Goal: Task Accomplishment & Management: Manage account settings

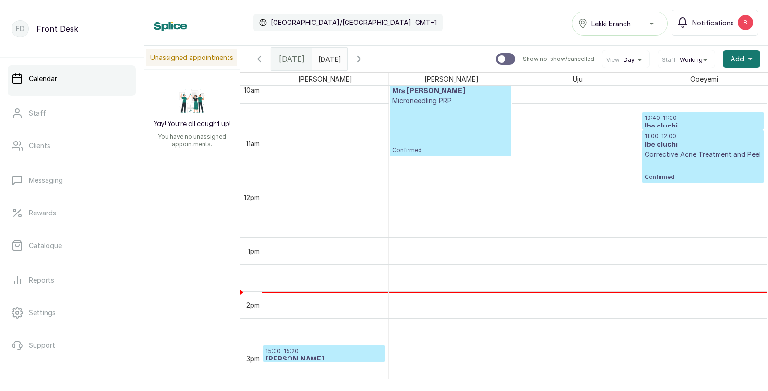
scroll to position [562, 0]
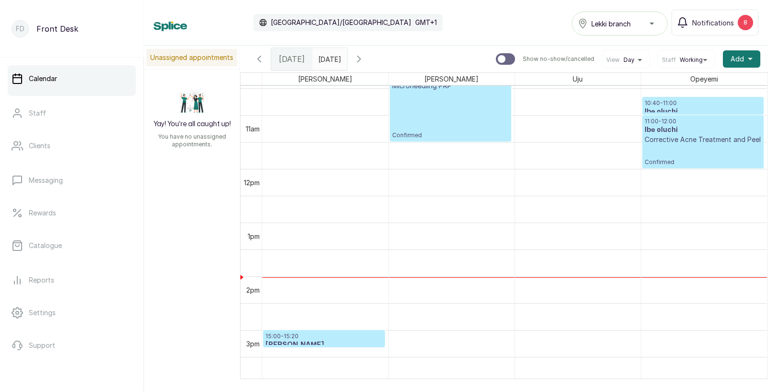
click at [258, 57] on icon "button" at bounding box center [259, 59] width 12 height 12
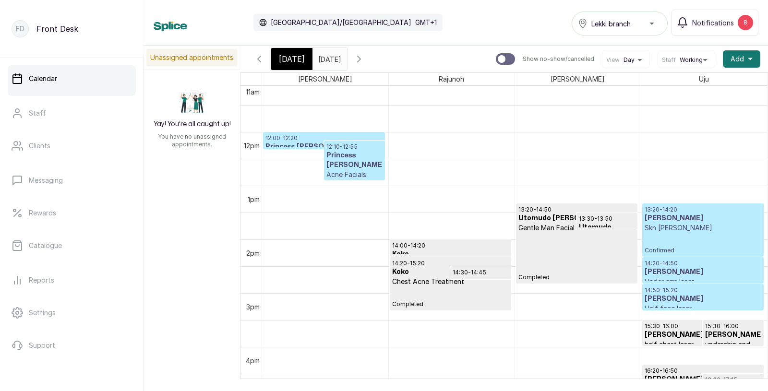
scroll to position [0, 0]
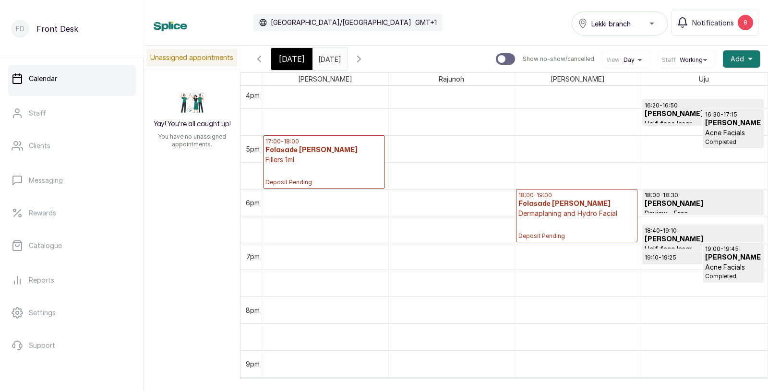
click at [330, 163] on p "Fillers 1ml" at bounding box center [323, 160] width 117 height 10
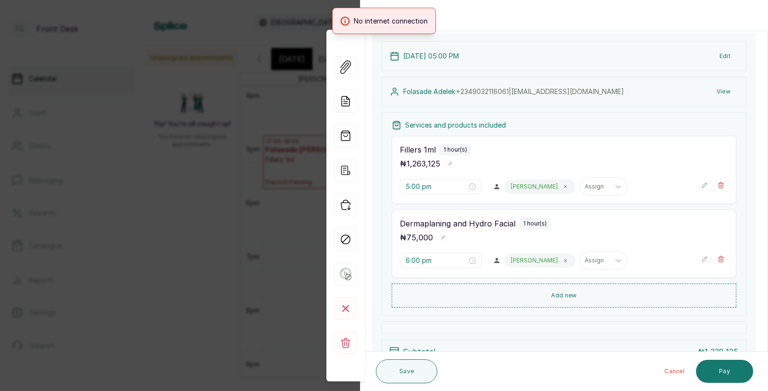
click at [207, 180] on div "Back Appointment Details Edit appointment 🚶 Walk-in (booked by Front Desk) Make…" at bounding box center [384, 195] width 768 height 391
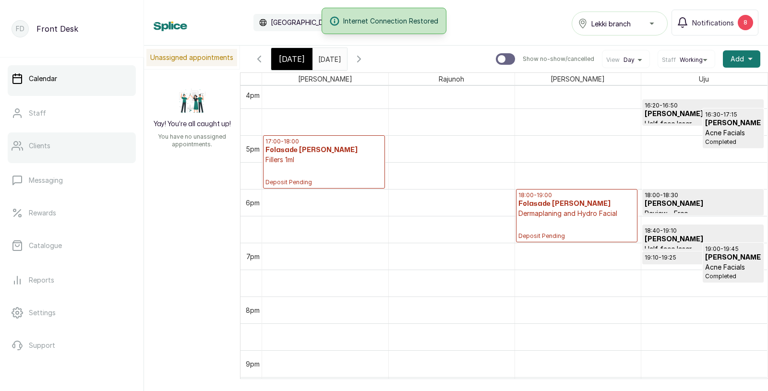
click at [56, 144] on link "Clients" at bounding box center [72, 145] width 128 height 27
